Goal: Task Accomplishment & Management: Manage account settings

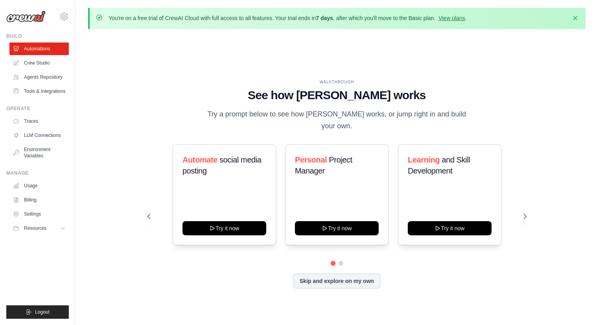
click at [162, 95] on h1 "See how [PERSON_NAME] works" at bounding box center [337, 95] width 379 height 14
click at [529, 219] on button at bounding box center [525, 216] width 16 height 16
click at [531, 218] on button at bounding box center [525, 216] width 16 height 16
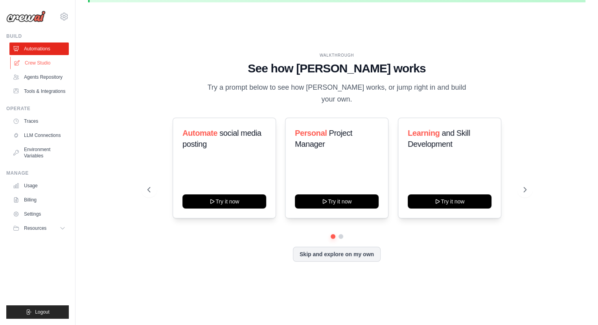
click at [48, 60] on link "Crew Studio" at bounding box center [39, 63] width 59 height 13
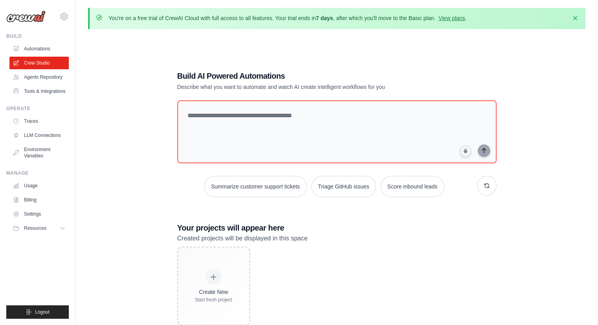
scroll to position [42, 0]
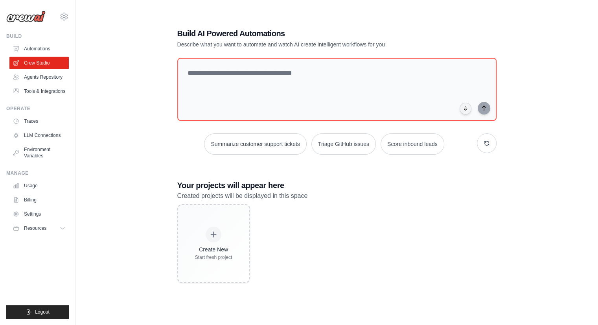
click at [52, 185] on div "Manage Usage Billing Settings Resources Documentation" at bounding box center [37, 202] width 63 height 65
click at [39, 206] on link "Billing" at bounding box center [39, 200] width 59 height 13
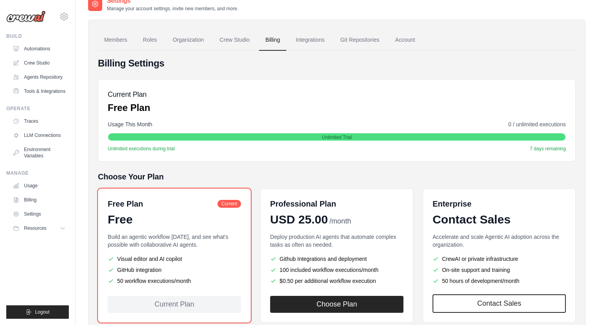
scroll to position [86, 0]
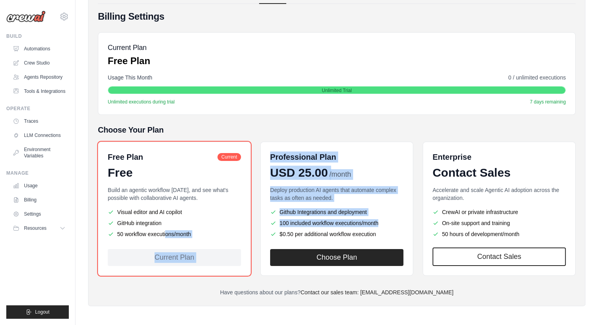
drag, startPoint x: 203, startPoint y: 232, endPoint x: 223, endPoint y: 222, distance: 22.5
click at [257, 236] on div "Free Plan Current Free Build an agentic workflow today, and see what's possible…" at bounding box center [337, 209] width 478 height 134
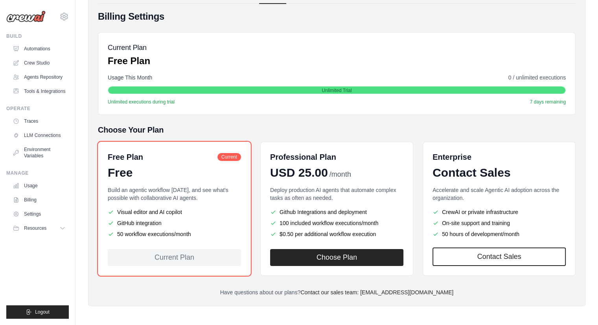
click at [211, 219] on li "GitHub integration" at bounding box center [174, 223] width 133 height 8
drag, startPoint x: 211, startPoint y: 233, endPoint x: 149, endPoint y: 224, distance: 62.5
click at [149, 224] on ul "Visual editor and AI copilot GitHub integration 50 workflow executions/month" at bounding box center [174, 223] width 133 height 30
click at [156, 216] on ul "Visual editor and AI copilot GitHub integration 50 workflow executions/month" at bounding box center [174, 223] width 133 height 30
drag, startPoint x: 114, startPoint y: 211, endPoint x: 201, endPoint y: 236, distance: 90.8
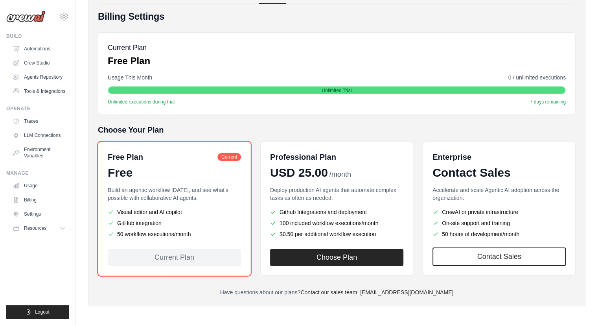
click at [201, 236] on ul "Visual editor and AI copilot GitHub integration 50 workflow executions/month" at bounding box center [174, 223] width 133 height 30
click at [196, 237] on div at bounding box center [196, 237] width 0 height 0
click at [338, 128] on h5 "Choose Your Plan" at bounding box center [337, 129] width 478 height 11
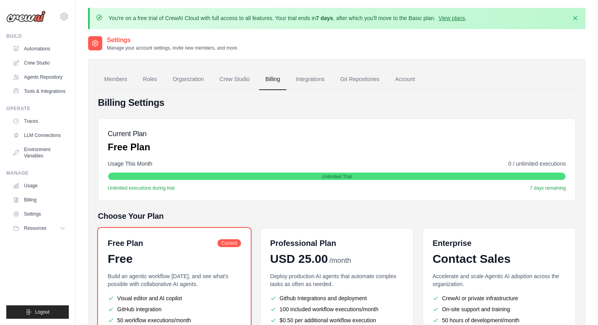
scroll to position [0, 0]
click at [230, 76] on link "Crew Studio" at bounding box center [235, 79] width 42 height 21
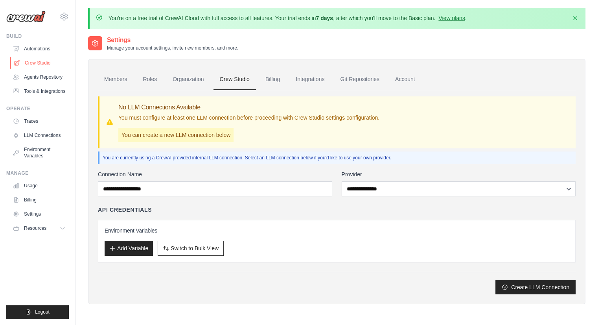
click at [33, 65] on link "Crew Studio" at bounding box center [39, 63] width 59 height 13
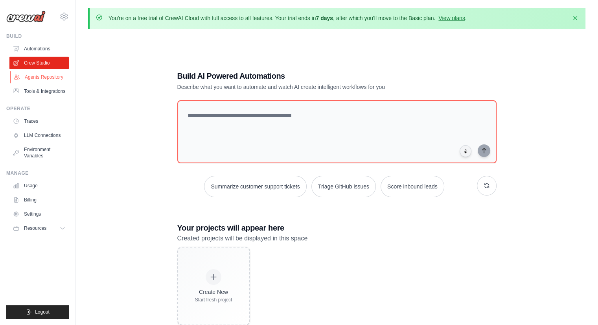
click at [55, 75] on link "Agents Repository" at bounding box center [39, 77] width 59 height 13
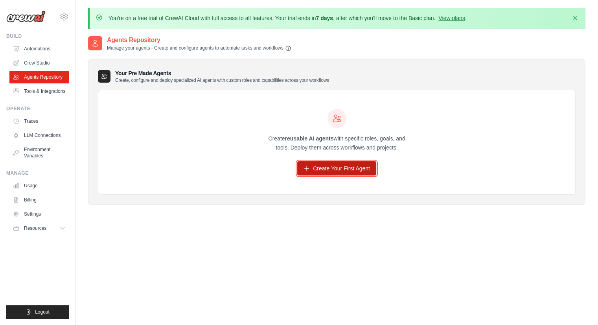
click at [326, 166] on link "Create Your First Agent" at bounding box center [336, 168] width 79 height 14
click at [45, 59] on link "Crew Studio" at bounding box center [39, 63] width 59 height 13
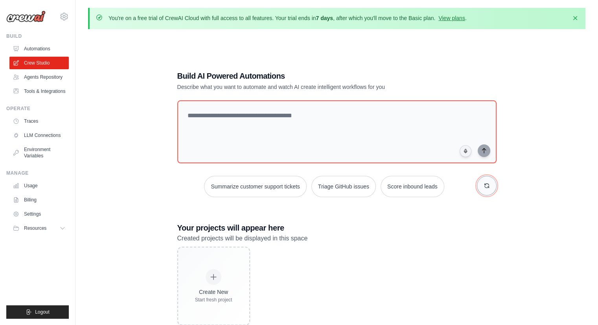
click at [486, 186] on icon "button" at bounding box center [487, 186] width 6 height 6
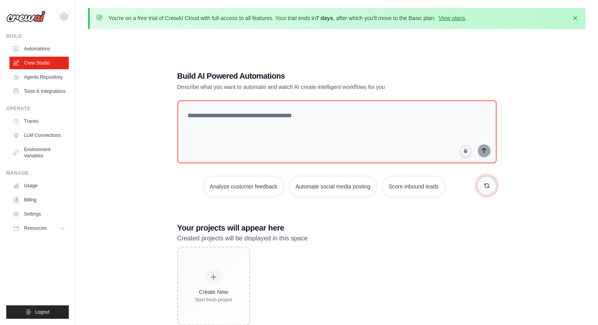
click at [486, 186] on icon "button" at bounding box center [487, 186] width 6 height 6
click at [37, 138] on link "LLM Connections" at bounding box center [39, 135] width 59 height 13
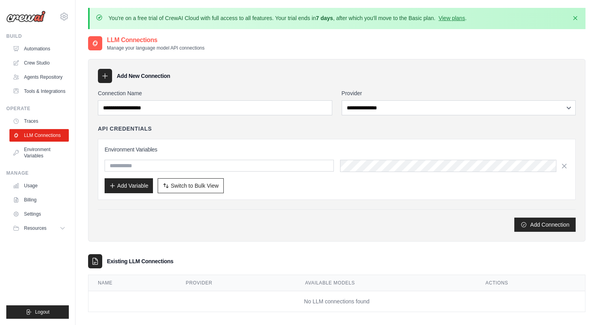
click at [30, 14] on img at bounding box center [25, 17] width 39 height 12
click at [62, 12] on icon at bounding box center [63, 16] width 9 height 9
click at [84, 55] on link "Settings" at bounding box center [97, 49] width 75 height 16
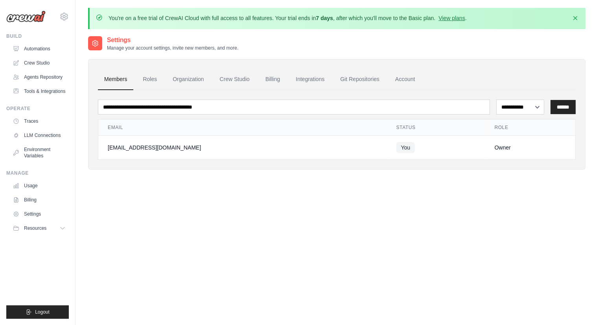
click at [40, 19] on img at bounding box center [25, 17] width 39 height 12
